Goal: Go to known website: Go to known website

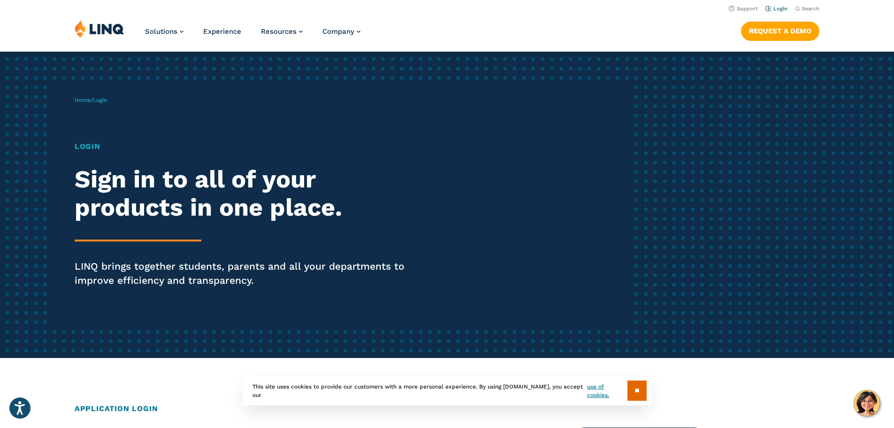
click at [778, 7] on link "Login" at bounding box center [776, 9] width 22 height 6
click at [771, 8] on link "Login" at bounding box center [776, 9] width 22 height 6
click at [776, 8] on link "Login" at bounding box center [776, 9] width 22 height 6
click at [765, 10] on link "Login" at bounding box center [776, 9] width 22 height 6
click at [778, 7] on link "Login" at bounding box center [776, 9] width 22 height 6
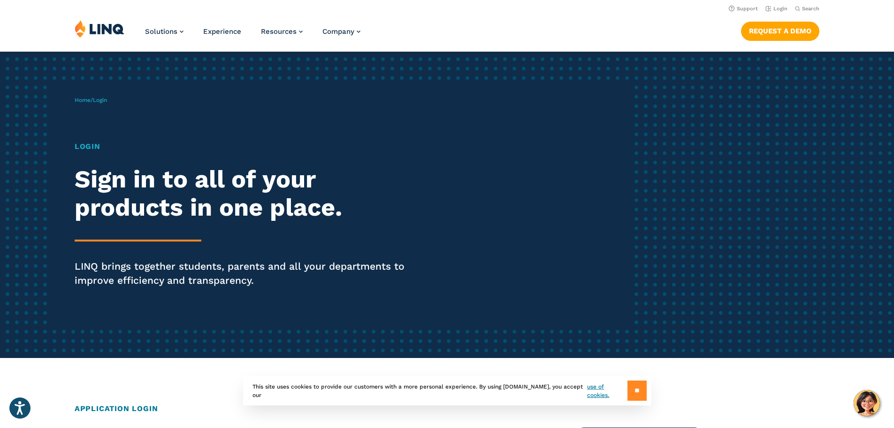
click at [641, 393] on input "**" at bounding box center [636, 390] width 19 height 20
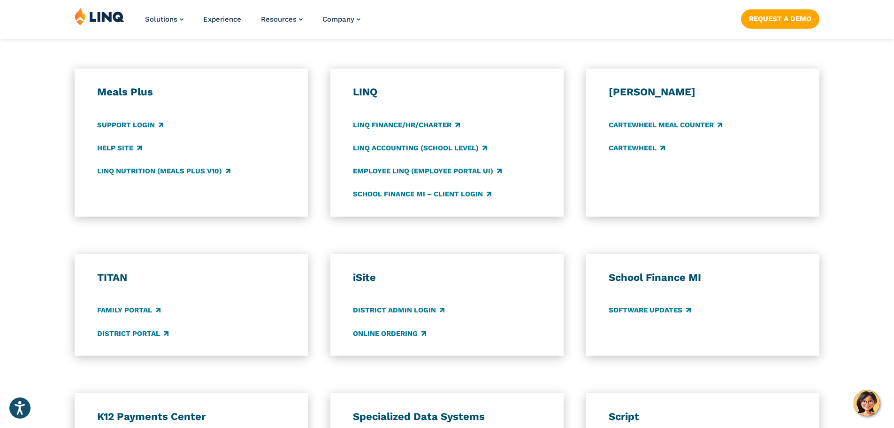
scroll to position [499, 0]
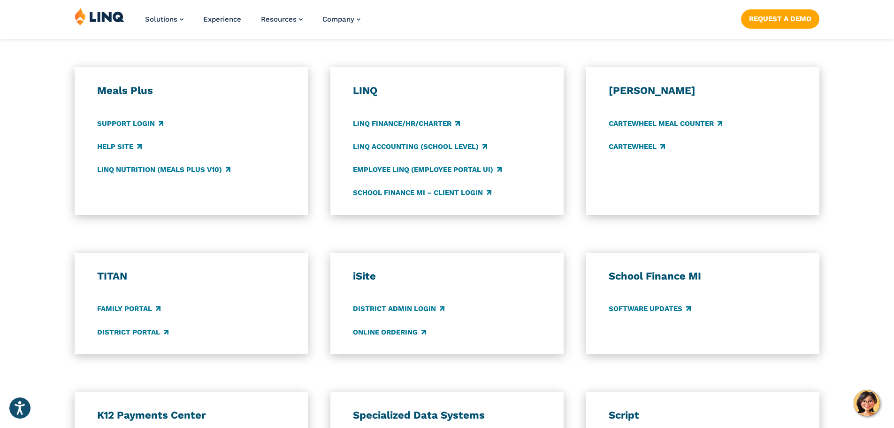
click at [545, 187] on div "LINQ LINQ Finance/HR/Charter LINQ Accounting (school level) Employee LINQ (Empl…" at bounding box center [446, 141] width 233 height 148
click at [404, 170] on link "Employee LINQ (Employee Portal UI)" at bounding box center [427, 169] width 149 height 10
